Goal: Information Seeking & Learning: Learn about a topic

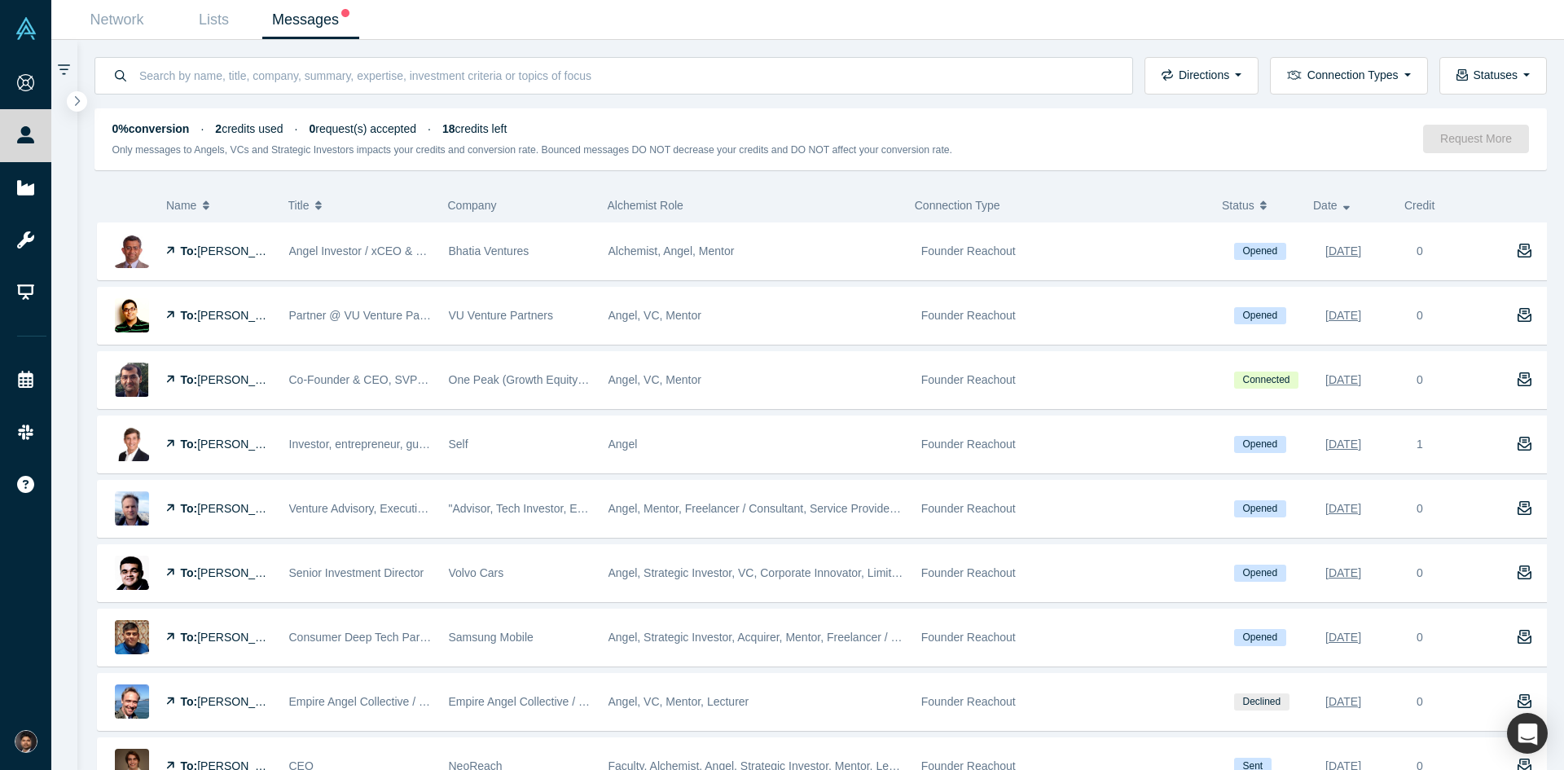
drag, startPoint x: 0, startPoint y: 0, endPoint x: 327, endPoint y: 16, distance: 327.1
click at [327, 16] on link "Messages" at bounding box center [310, 20] width 97 height 38
